Goal: Task Accomplishment & Management: Manage account settings

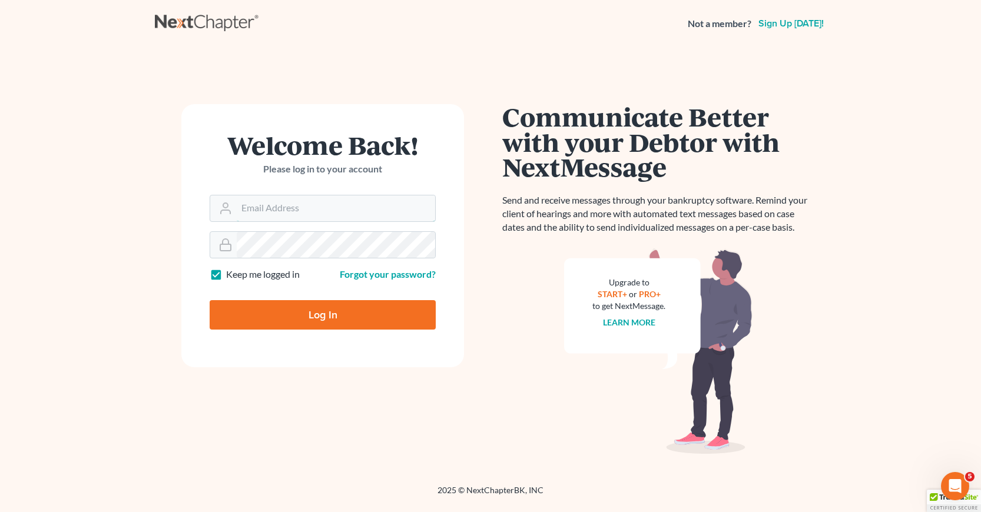
type input "[EMAIL_ADDRESS][DOMAIN_NAME]"
click at [328, 314] on input "Log In" at bounding box center [323, 314] width 226 height 29
type input "Thinking..."
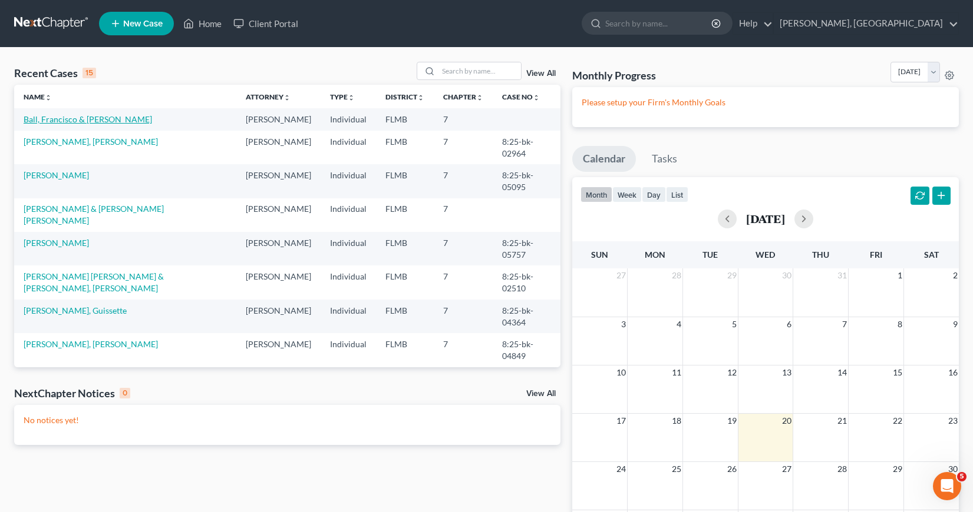
click at [68, 120] on link "Ball, Francisco & [PERSON_NAME]" at bounding box center [88, 119] width 128 height 10
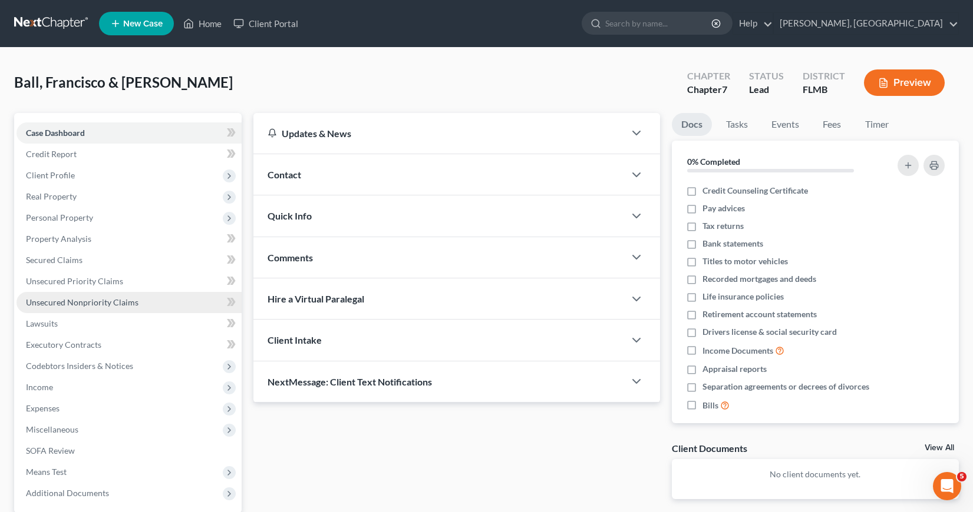
click at [100, 302] on span "Unsecured Nonpriority Claims" at bounding box center [82, 302] width 113 height 10
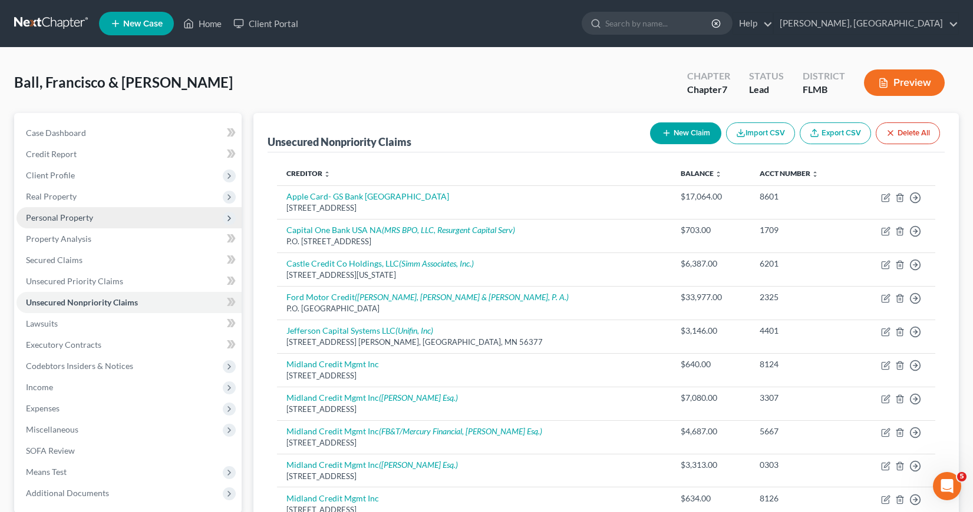
click at [64, 217] on span "Personal Property" at bounding box center [59, 218] width 67 height 10
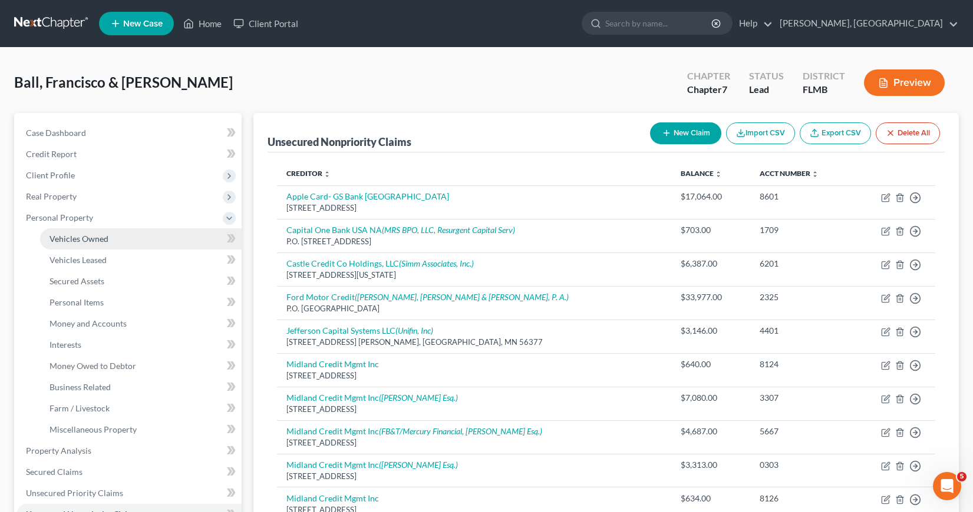
click at [74, 239] on span "Vehicles Owned" at bounding box center [78, 239] width 59 height 10
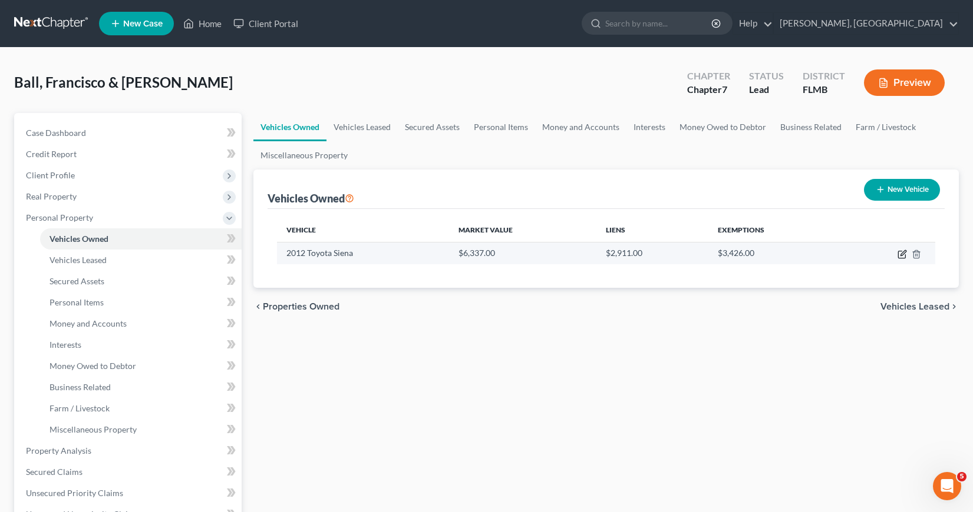
click at [900, 254] on icon "button" at bounding box center [901, 254] width 9 height 9
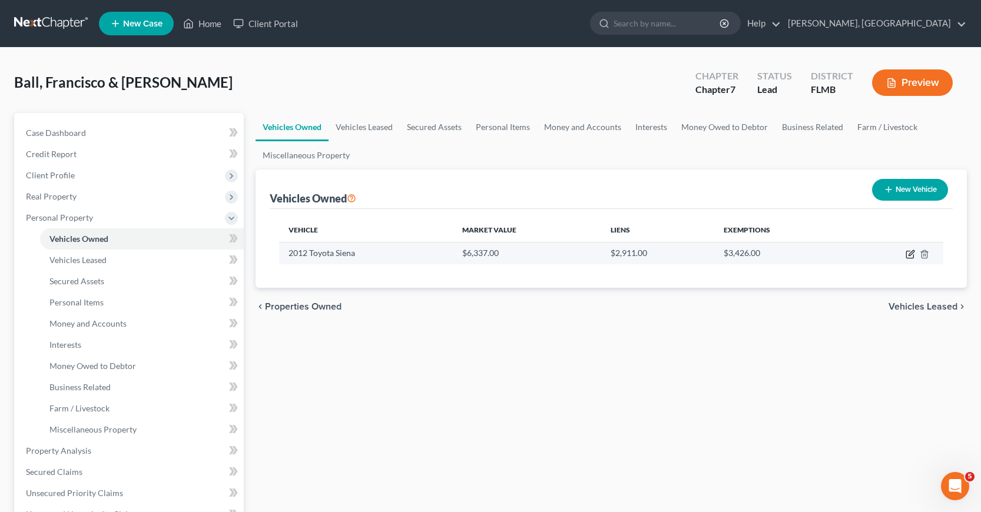
select select "0"
select select "14"
select select "2"
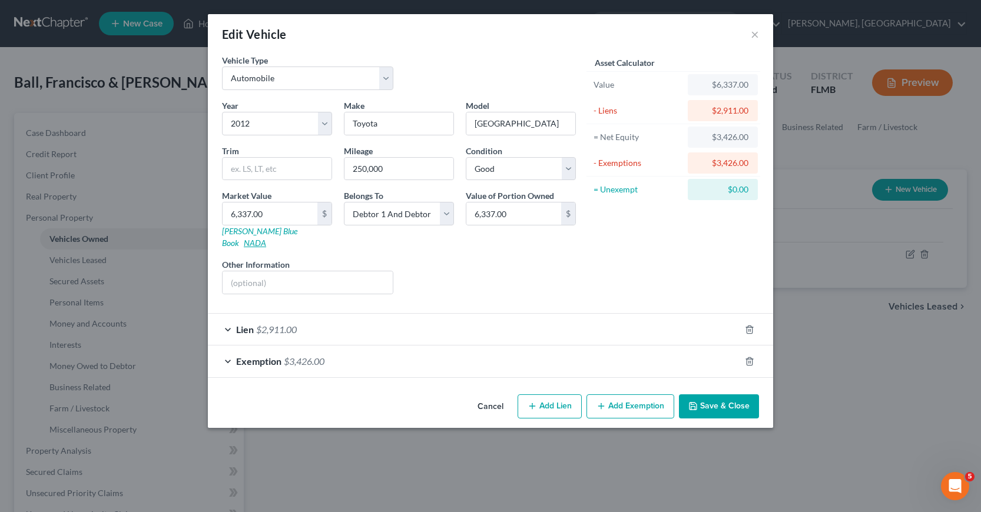
click at [266, 238] on link "NADA" at bounding box center [255, 243] width 22 height 10
click at [706, 395] on button "Save & Close" at bounding box center [719, 407] width 80 height 25
